Goal: Find specific page/section: Find specific page/section

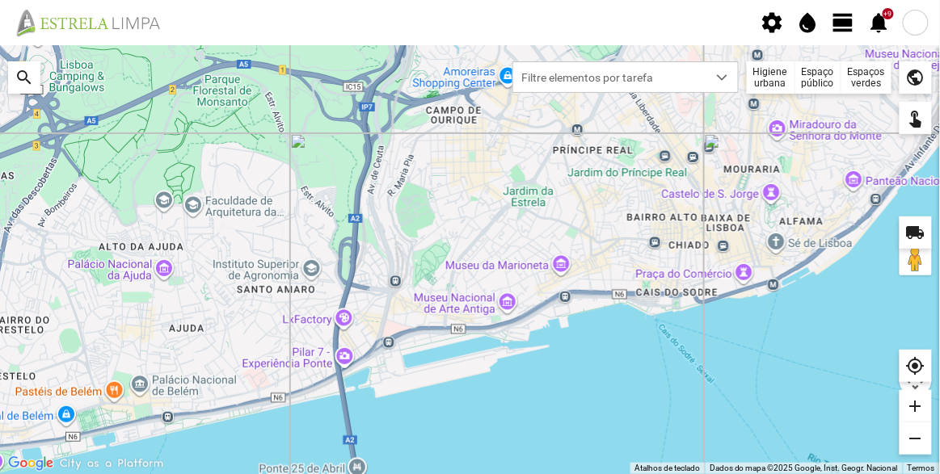
drag, startPoint x: 668, startPoint y: 257, endPoint x: 910, endPoint y: 40, distance: 325.7
click at [670, 256] on div at bounding box center [470, 259] width 940 height 429
click at [858, 73] on div "Espaços verdes" at bounding box center [866, 77] width 50 height 32
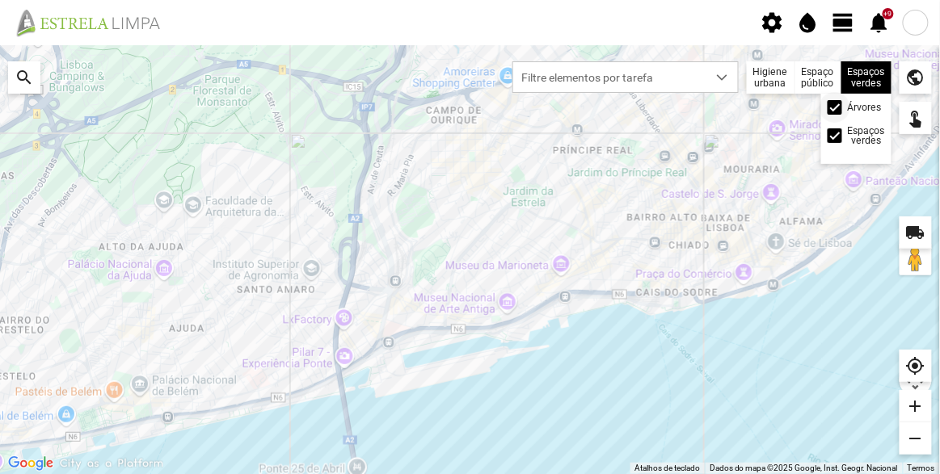
click at [837, 107] on div at bounding box center [835, 107] width 15 height 15
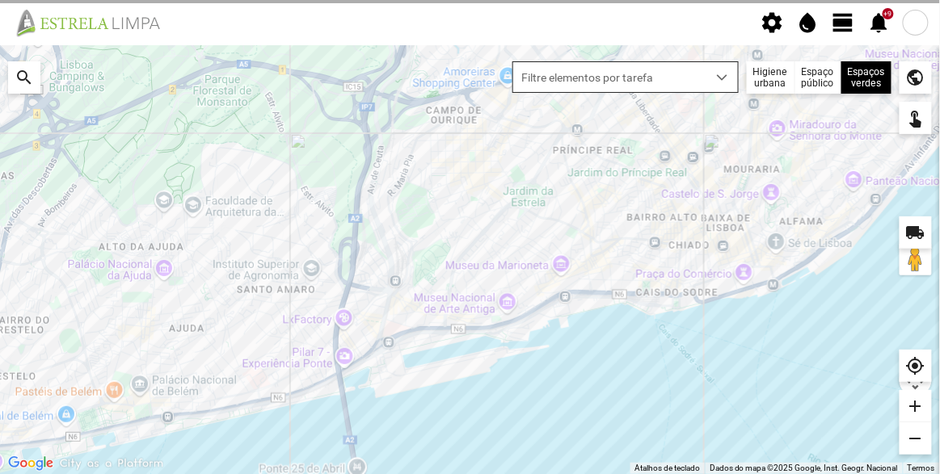
click at [689, 80] on span "Filtre elementos por tarefa" at bounding box center [610, 77] width 194 height 30
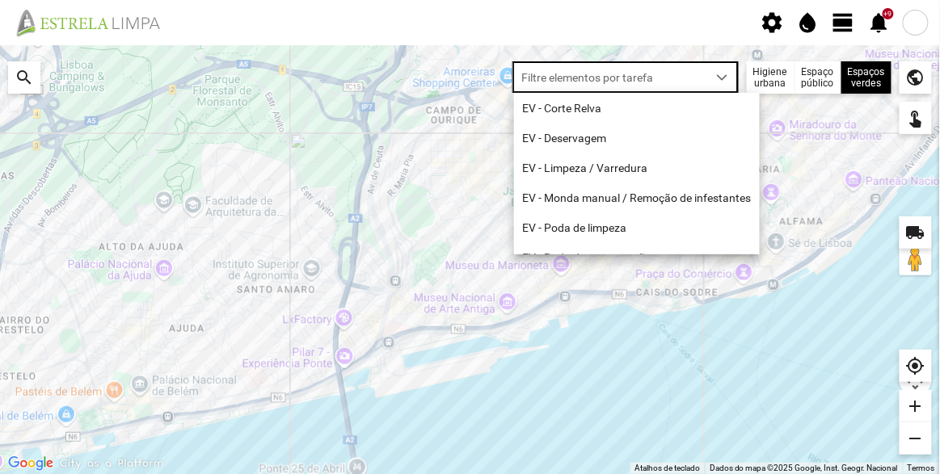
scroll to position [8, 68]
click at [649, 172] on li "EV - Limpeza / Varredura" at bounding box center [637, 168] width 246 height 30
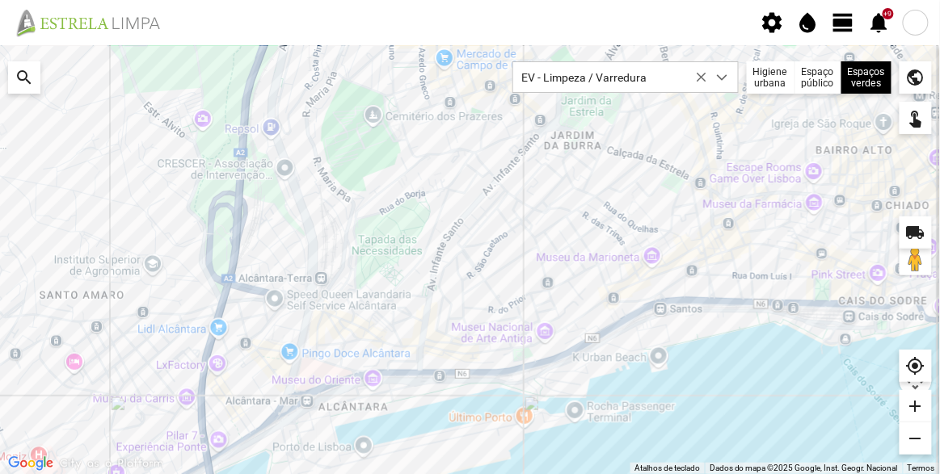
drag, startPoint x: 562, startPoint y: 226, endPoint x: 525, endPoint y: 200, distance: 44.6
click at [525, 200] on div at bounding box center [470, 259] width 940 height 429
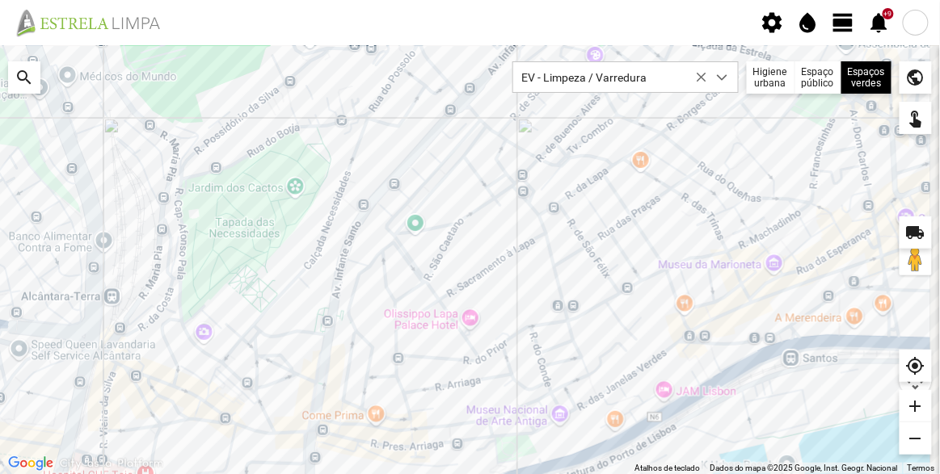
drag, startPoint x: 489, startPoint y: 263, endPoint x: 466, endPoint y: 310, distance: 52.4
click at [466, 310] on div at bounding box center [470, 259] width 940 height 429
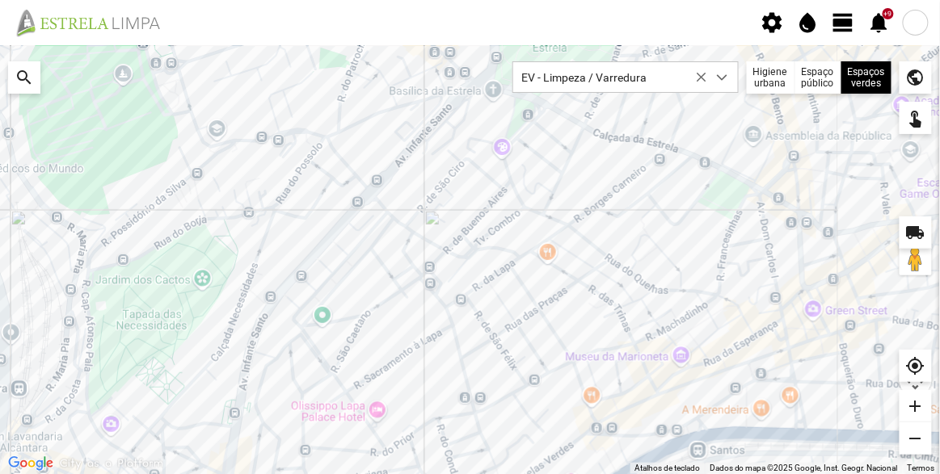
drag, startPoint x: 564, startPoint y: 238, endPoint x: 481, endPoint y: 292, distance: 98.9
click at [481, 292] on div at bounding box center [470, 259] width 940 height 429
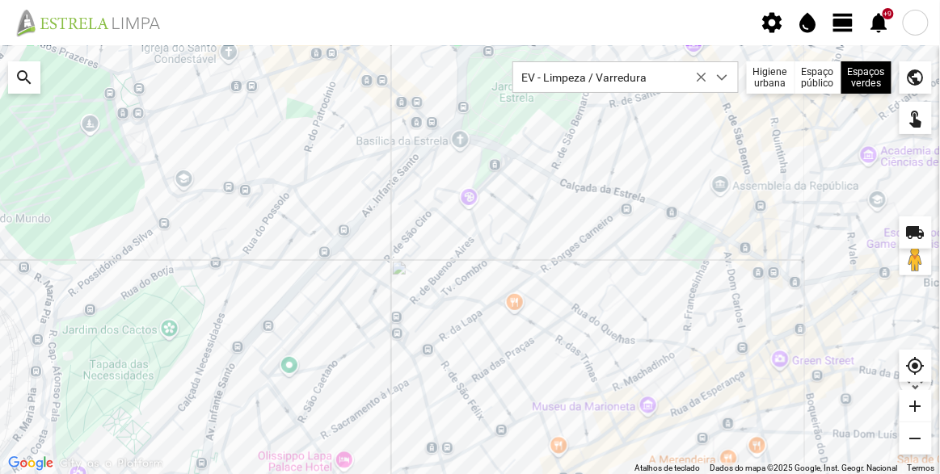
drag, startPoint x: 476, startPoint y: 247, endPoint x: 533, endPoint y: 253, distance: 56.9
click at [426, 279] on div at bounding box center [470, 259] width 940 height 429
drag, startPoint x: 624, startPoint y: 234, endPoint x: 585, endPoint y: 245, distance: 40.4
click at [587, 255] on div at bounding box center [470, 259] width 940 height 429
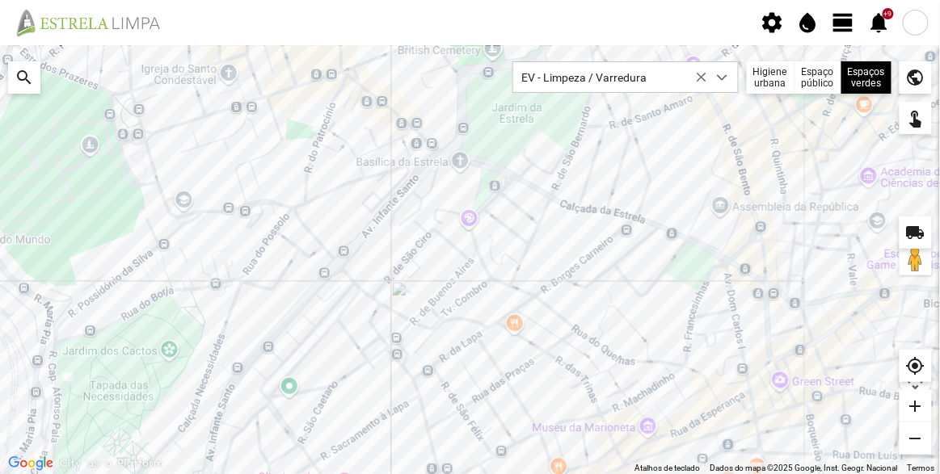
click at [655, 149] on div at bounding box center [470, 259] width 940 height 429
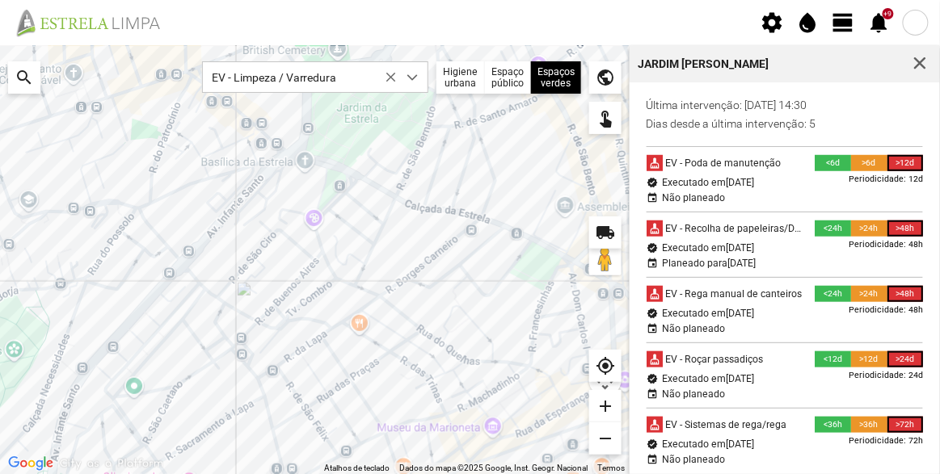
scroll to position [335, 0]
click at [461, 209] on div at bounding box center [315, 259] width 630 height 429
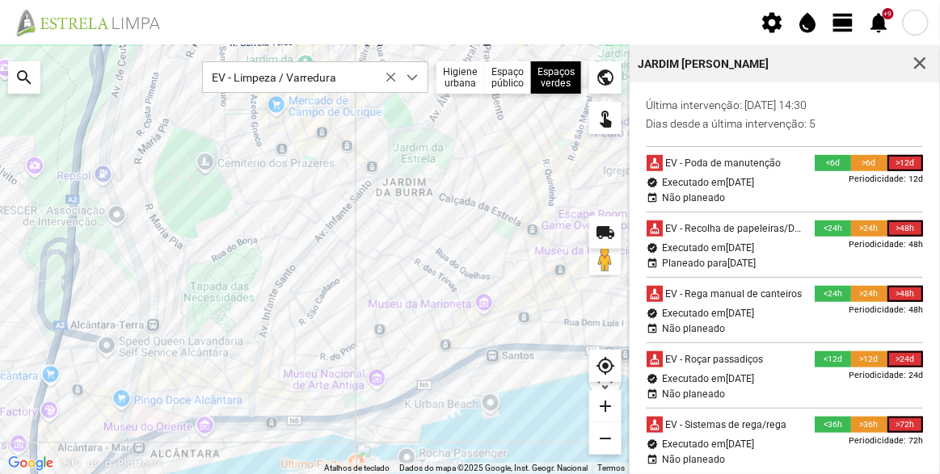
drag, startPoint x: 410, startPoint y: 320, endPoint x: 382, endPoint y: 230, distance: 93.8
click at [382, 230] on div at bounding box center [315, 259] width 630 height 429
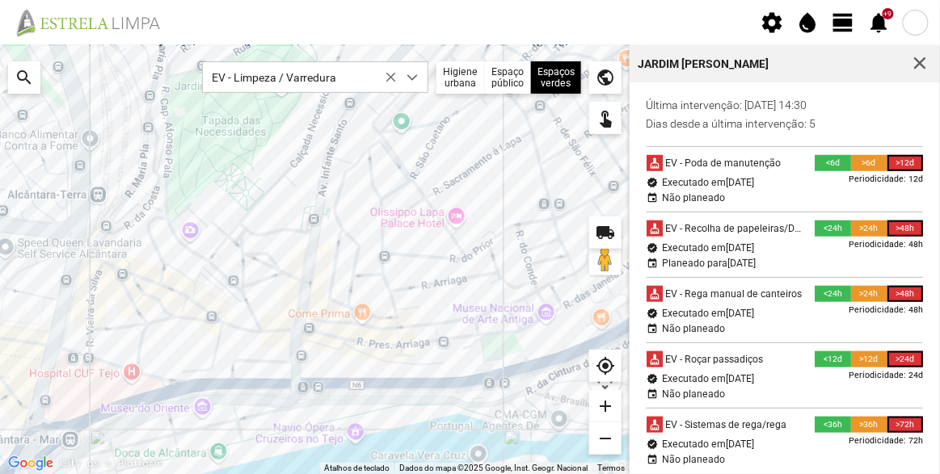
drag, startPoint x: 432, startPoint y: 218, endPoint x: 404, endPoint y: 252, distance: 43.7
click at [404, 252] on div at bounding box center [315, 259] width 630 height 429
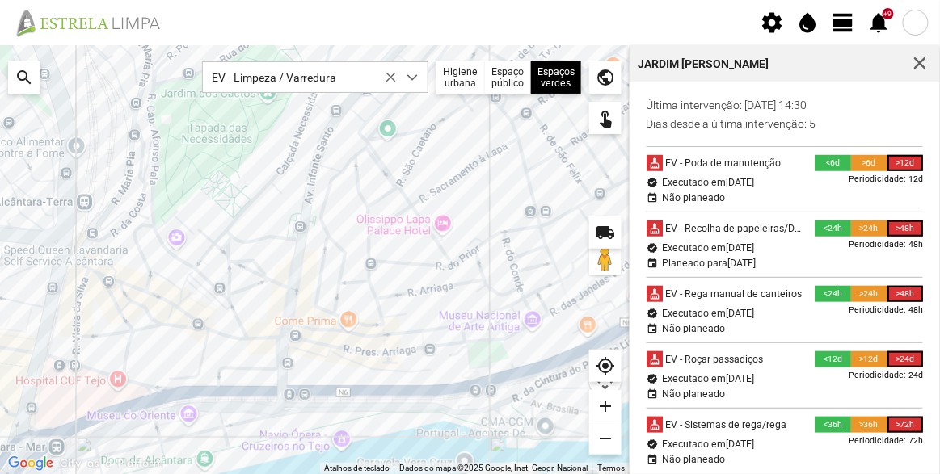
drag, startPoint x: 476, startPoint y: 203, endPoint x: 438, endPoint y: 256, distance: 65.5
click at [438, 256] on div at bounding box center [315, 259] width 630 height 429
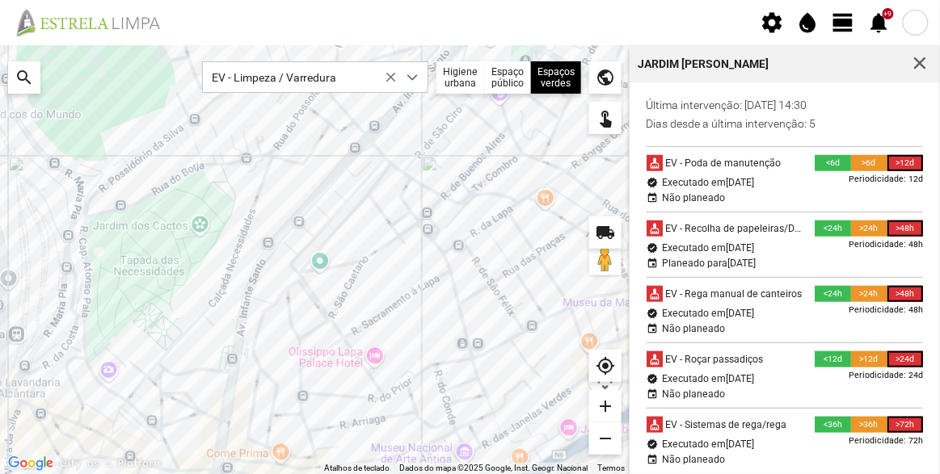
drag, startPoint x: 483, startPoint y: 213, endPoint x: 474, endPoint y: 266, distance: 53.4
click at [474, 266] on div at bounding box center [315, 259] width 630 height 429
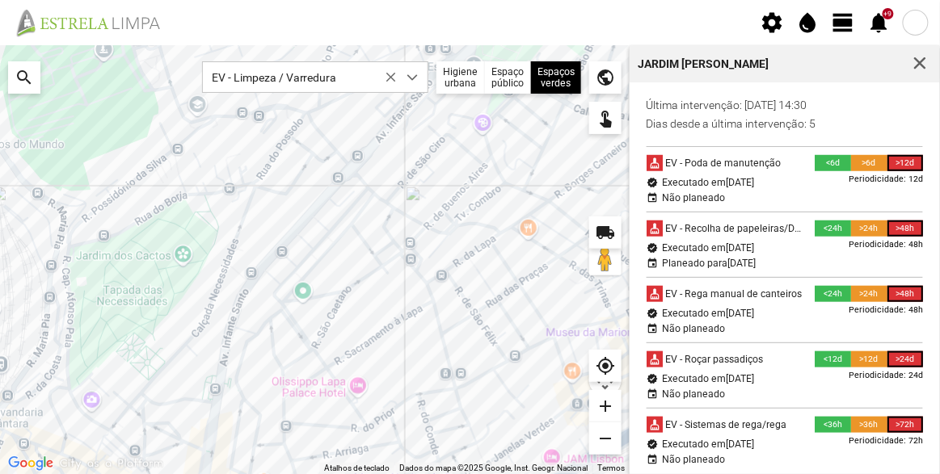
drag, startPoint x: 508, startPoint y: 252, endPoint x: 464, endPoint y: 278, distance: 51.4
click at [464, 278] on div at bounding box center [315, 259] width 630 height 429
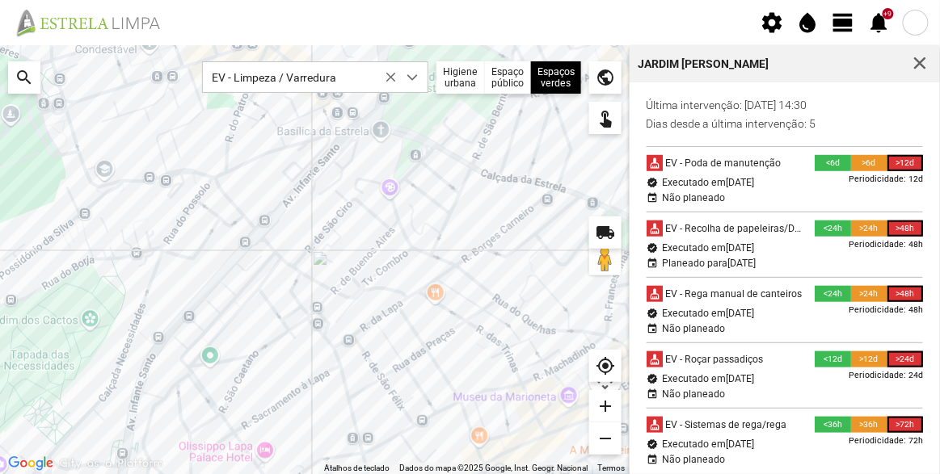
drag, startPoint x: 452, startPoint y: 238, endPoint x: 422, endPoint y: 259, distance: 36.6
click at [423, 258] on div at bounding box center [315, 259] width 630 height 429
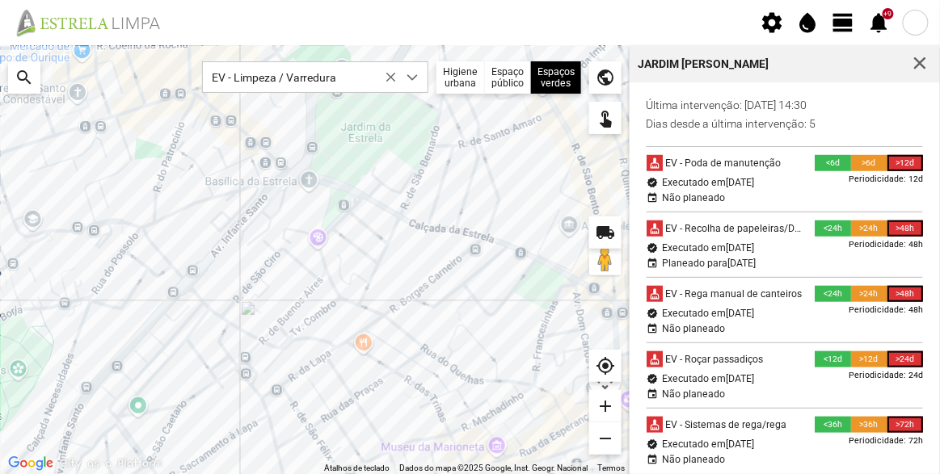
drag, startPoint x: 523, startPoint y: 190, endPoint x: 468, endPoint y: 225, distance: 65.0
click at [470, 225] on div at bounding box center [315, 259] width 630 height 429
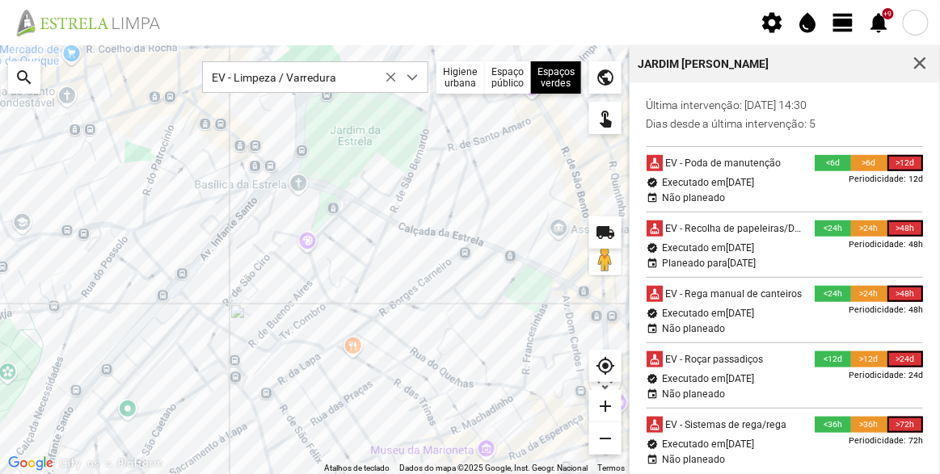
click at [515, 223] on div at bounding box center [315, 259] width 630 height 429
click at [926, 65] on span "button" at bounding box center [920, 64] width 15 height 15
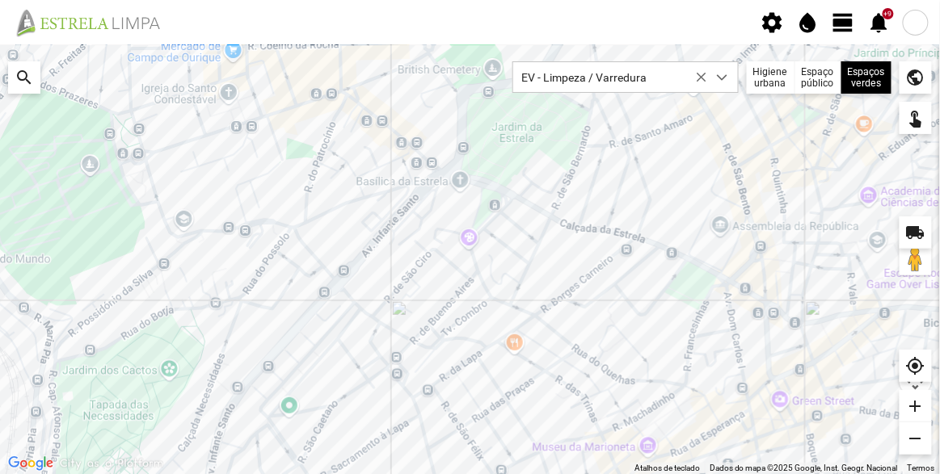
drag, startPoint x: 817, startPoint y: 197, endPoint x: 773, endPoint y: 191, distance: 44.1
click at [773, 191] on div at bounding box center [470, 259] width 940 height 429
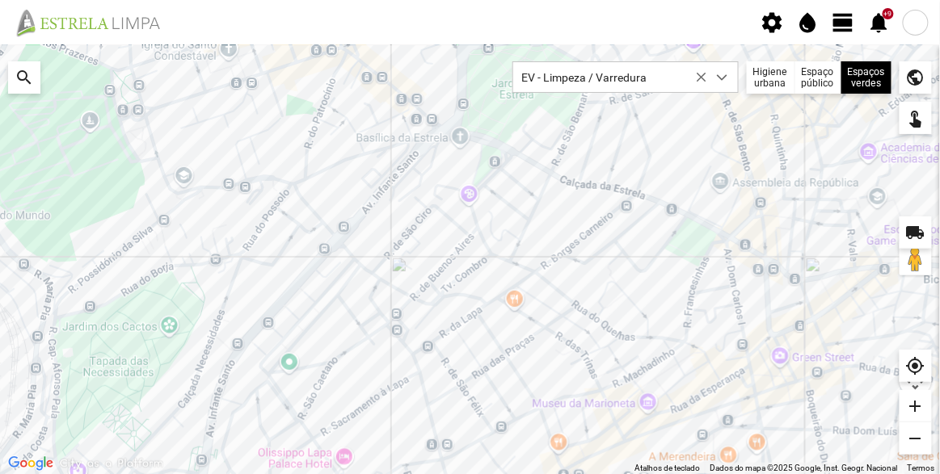
drag, startPoint x: 693, startPoint y: 379, endPoint x: 671, endPoint y: 320, distance: 63.2
click at [671, 320] on div at bounding box center [470, 259] width 940 height 429
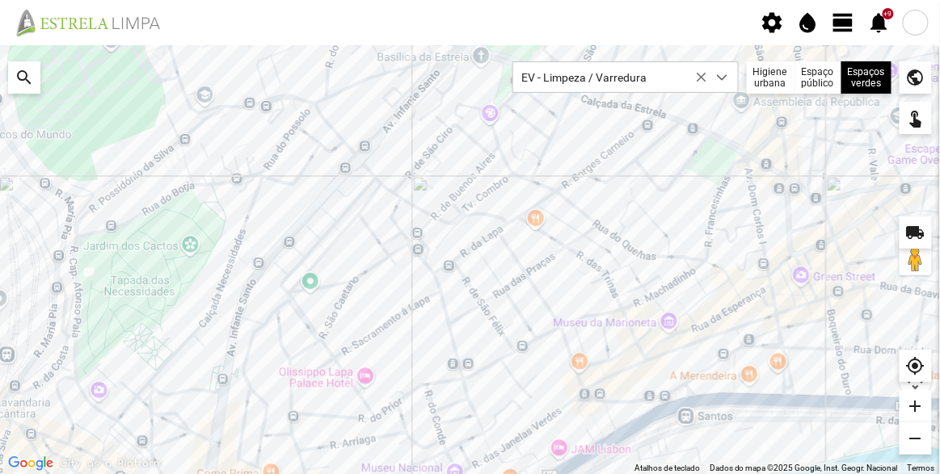
drag, startPoint x: 525, startPoint y: 369, endPoint x: 537, endPoint y: 317, distance: 53.9
click at [537, 318] on div at bounding box center [470, 259] width 940 height 429
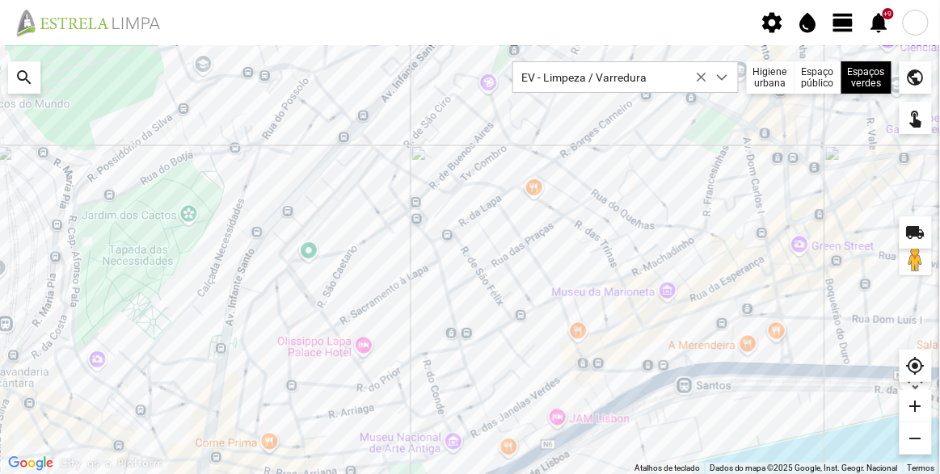
drag, startPoint x: 495, startPoint y: 385, endPoint x: 487, endPoint y: 357, distance: 28.4
click at [487, 357] on div at bounding box center [470, 259] width 940 height 429
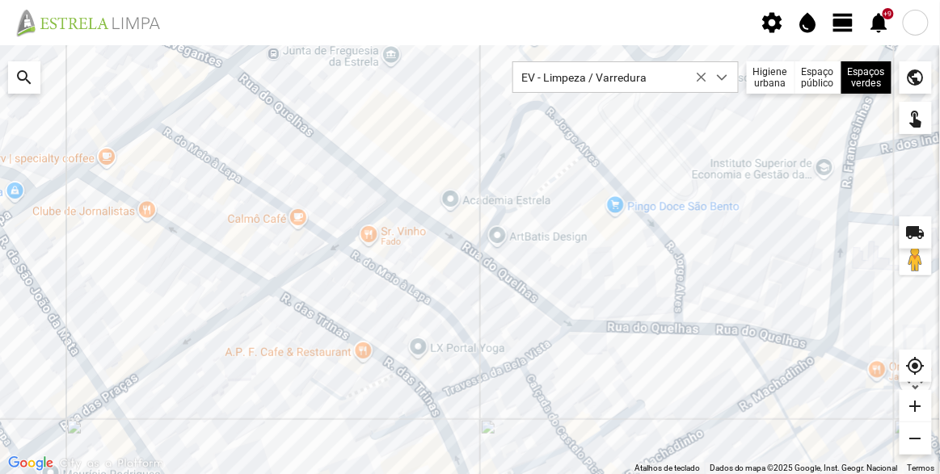
drag, startPoint x: 559, startPoint y: 188, endPoint x: 550, endPoint y: 204, distance: 19.2
click at [550, 204] on div at bounding box center [470, 259] width 940 height 429
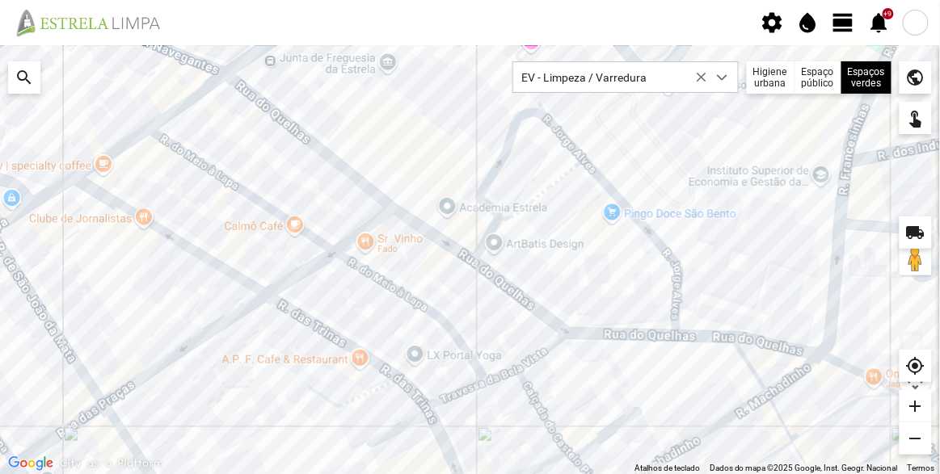
click at [596, 171] on div at bounding box center [470, 259] width 940 height 429
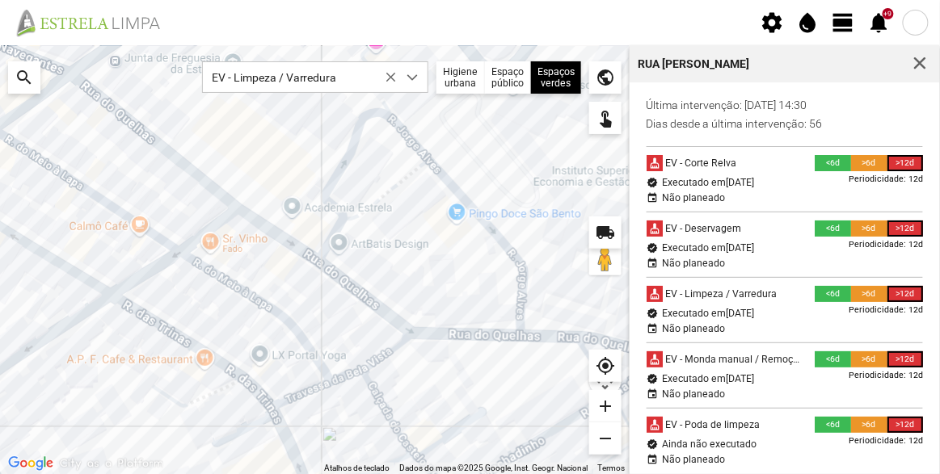
scroll to position [73, 0]
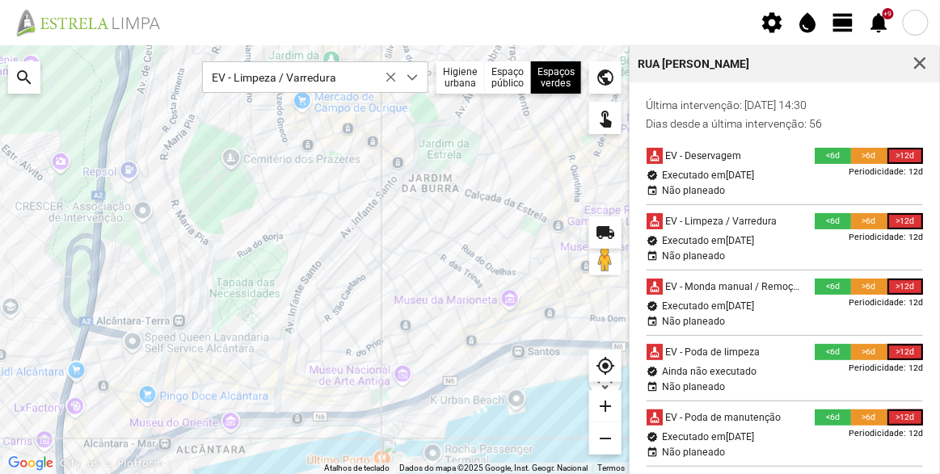
drag, startPoint x: 389, startPoint y: 278, endPoint x: 421, endPoint y: 268, distance: 34.0
click at [417, 270] on div at bounding box center [315, 259] width 630 height 429
